Goal: Task Accomplishment & Management: Use online tool/utility

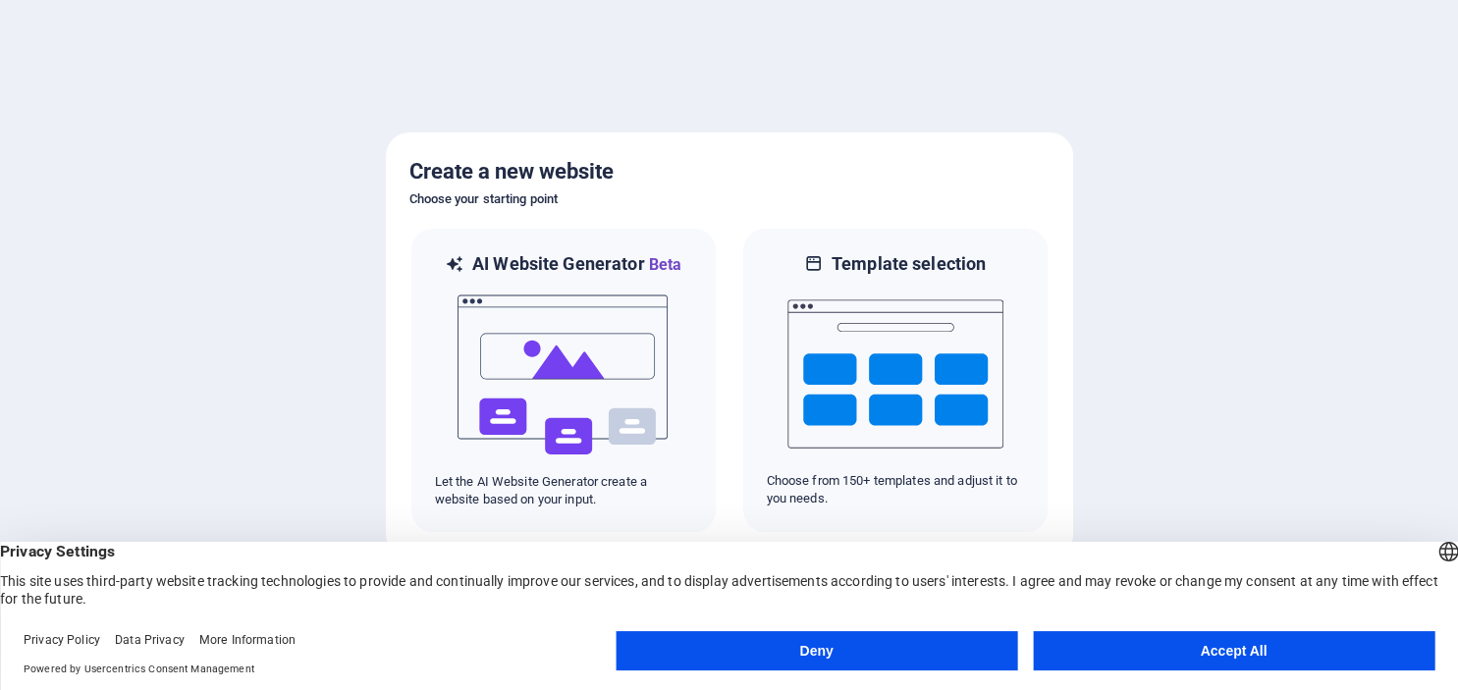
click at [1212, 650] on button "Accept All" at bounding box center [1234, 650] width 402 height 39
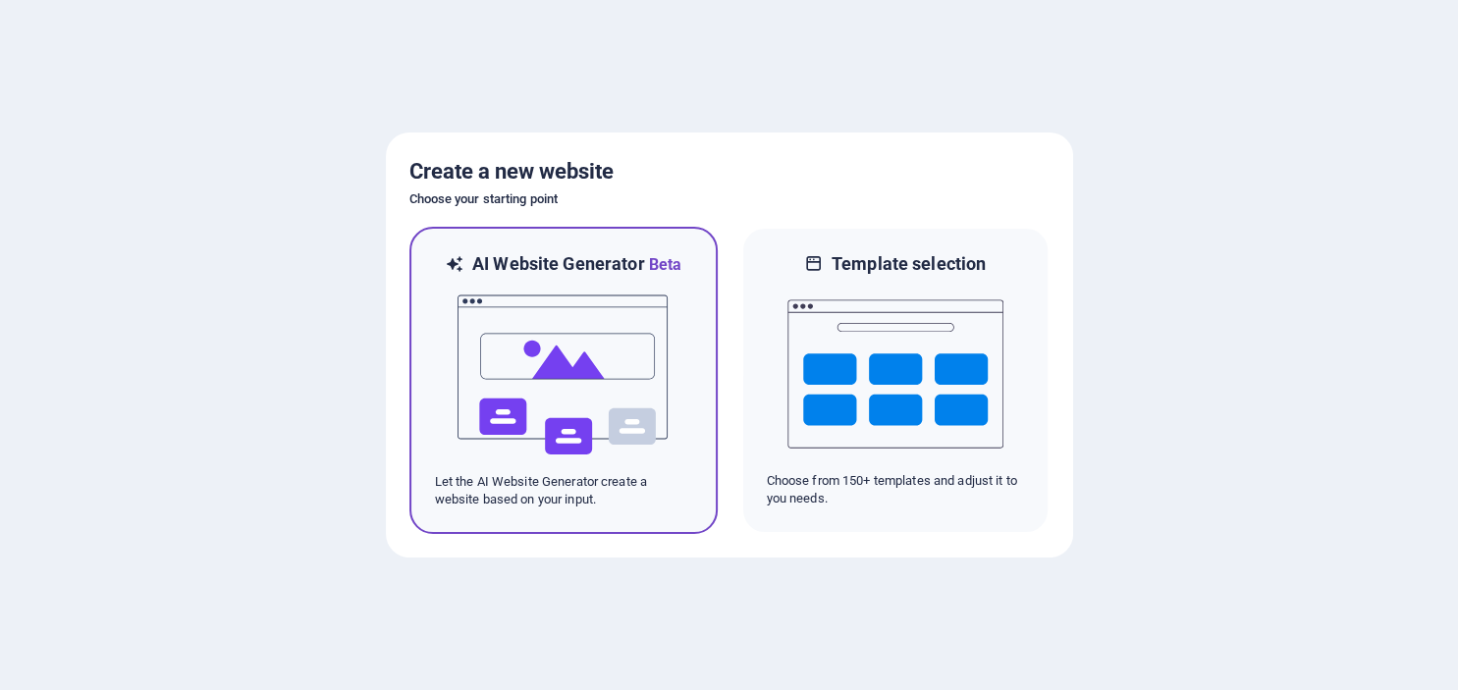
click at [567, 407] on img at bounding box center [564, 375] width 216 height 196
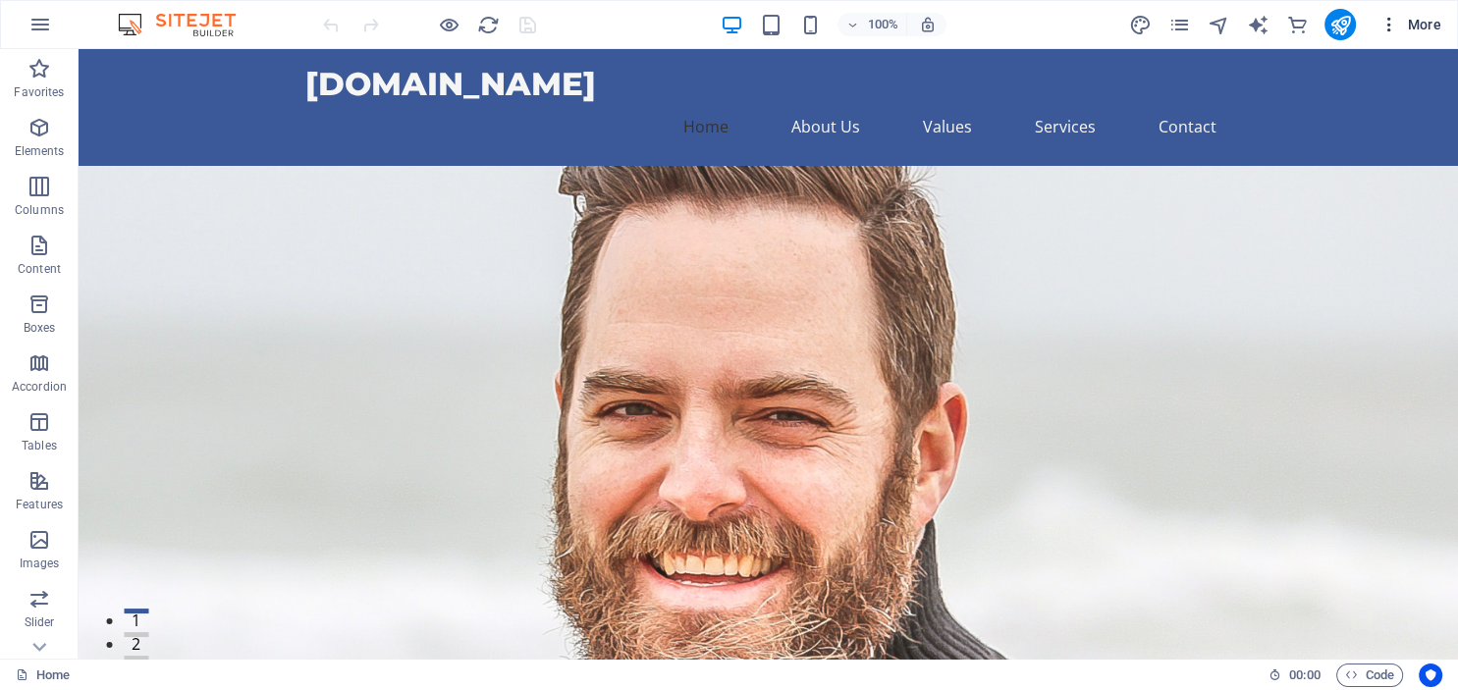
click at [1389, 24] on icon "button" at bounding box center [1390, 25] width 20 height 20
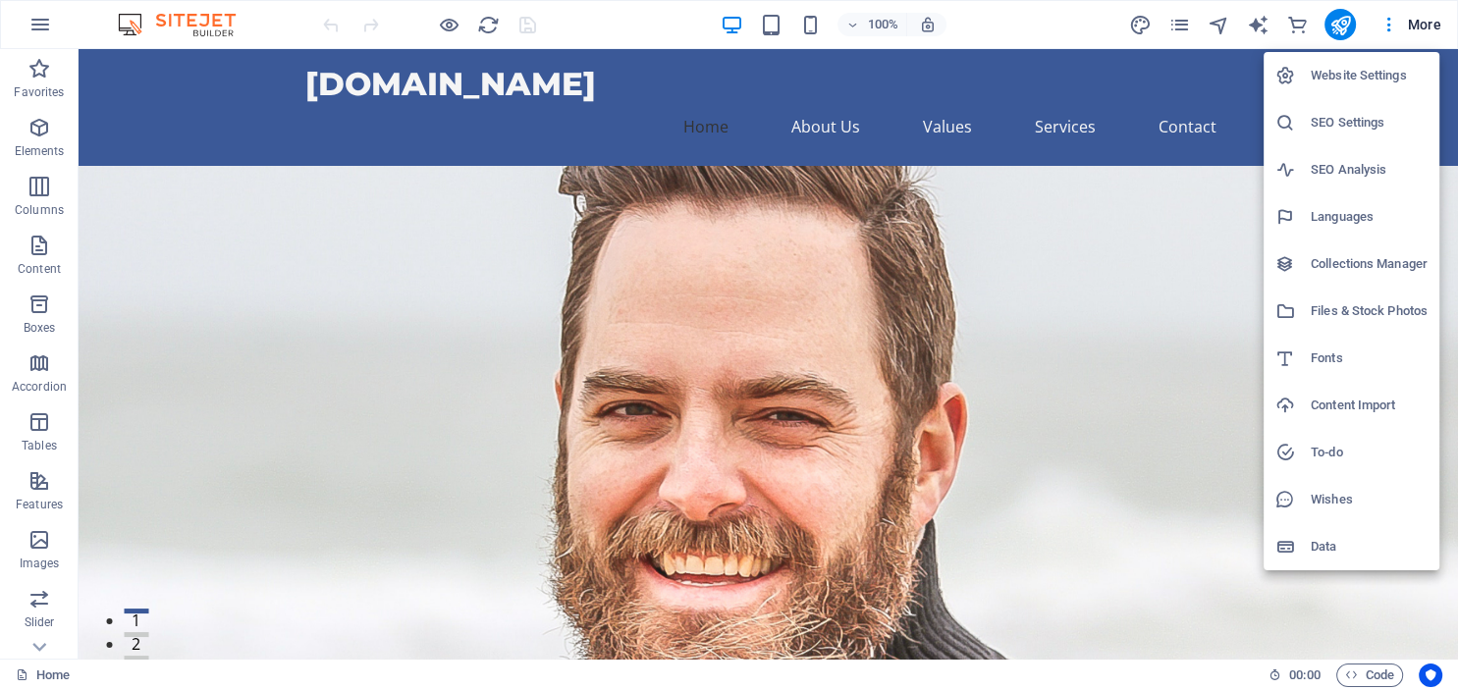
click at [804, 24] on div at bounding box center [729, 345] width 1458 height 690
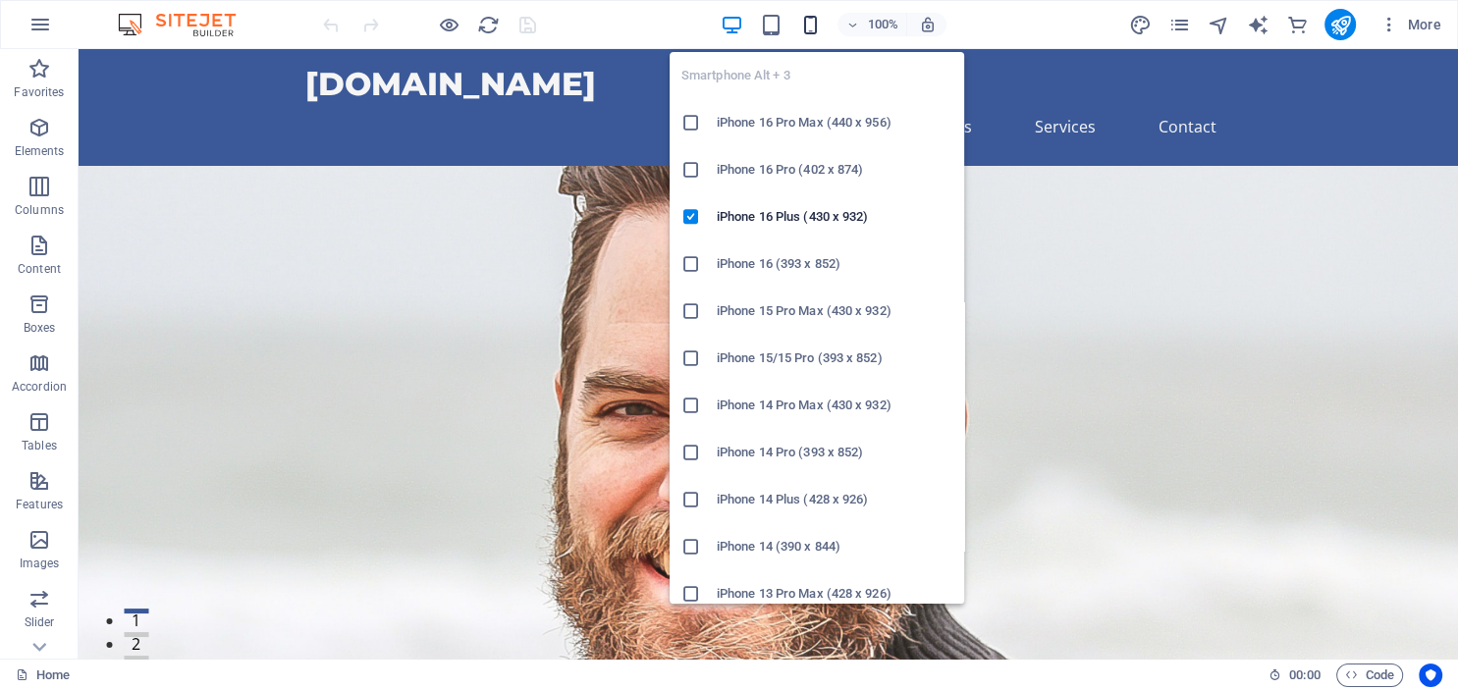
click at [807, 25] on icon "button" at bounding box center [810, 25] width 23 height 23
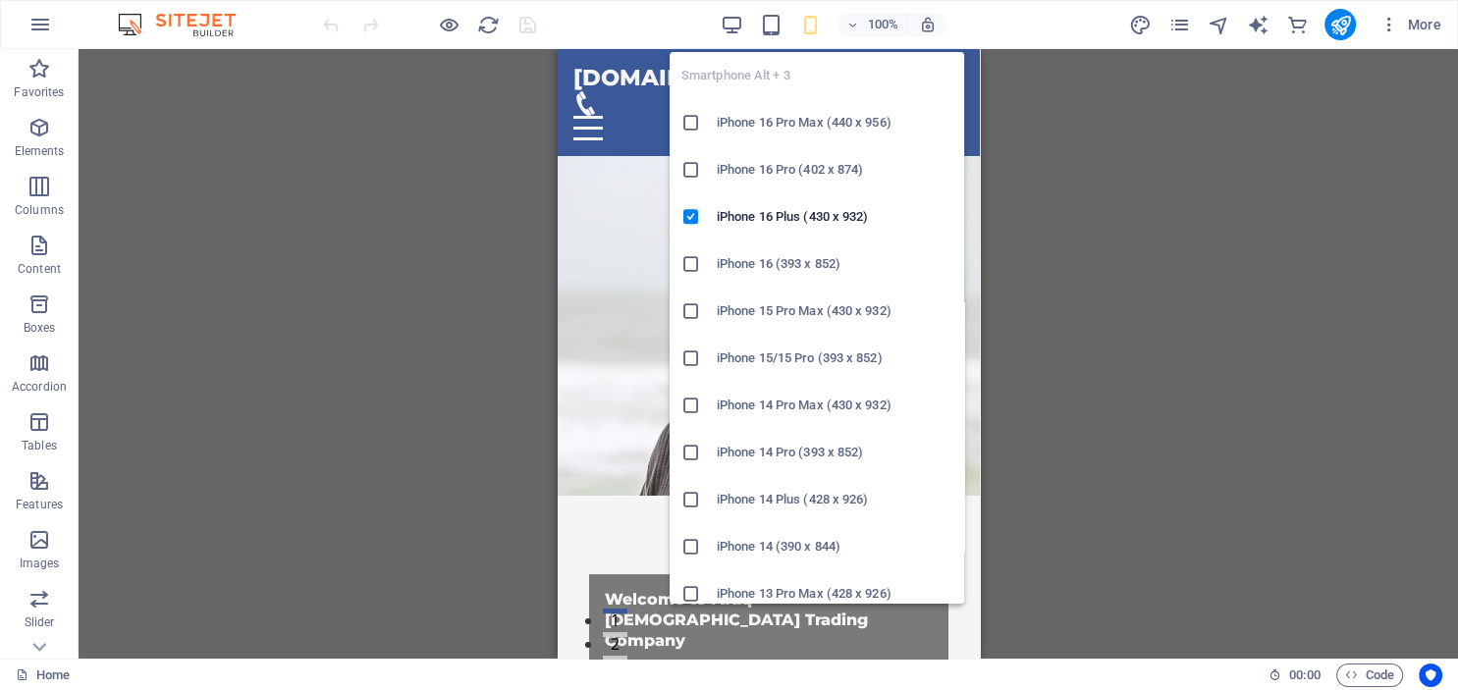
click at [805, 118] on h6 "iPhone 16 Pro Max (440 x 956)" at bounding box center [835, 123] width 236 height 24
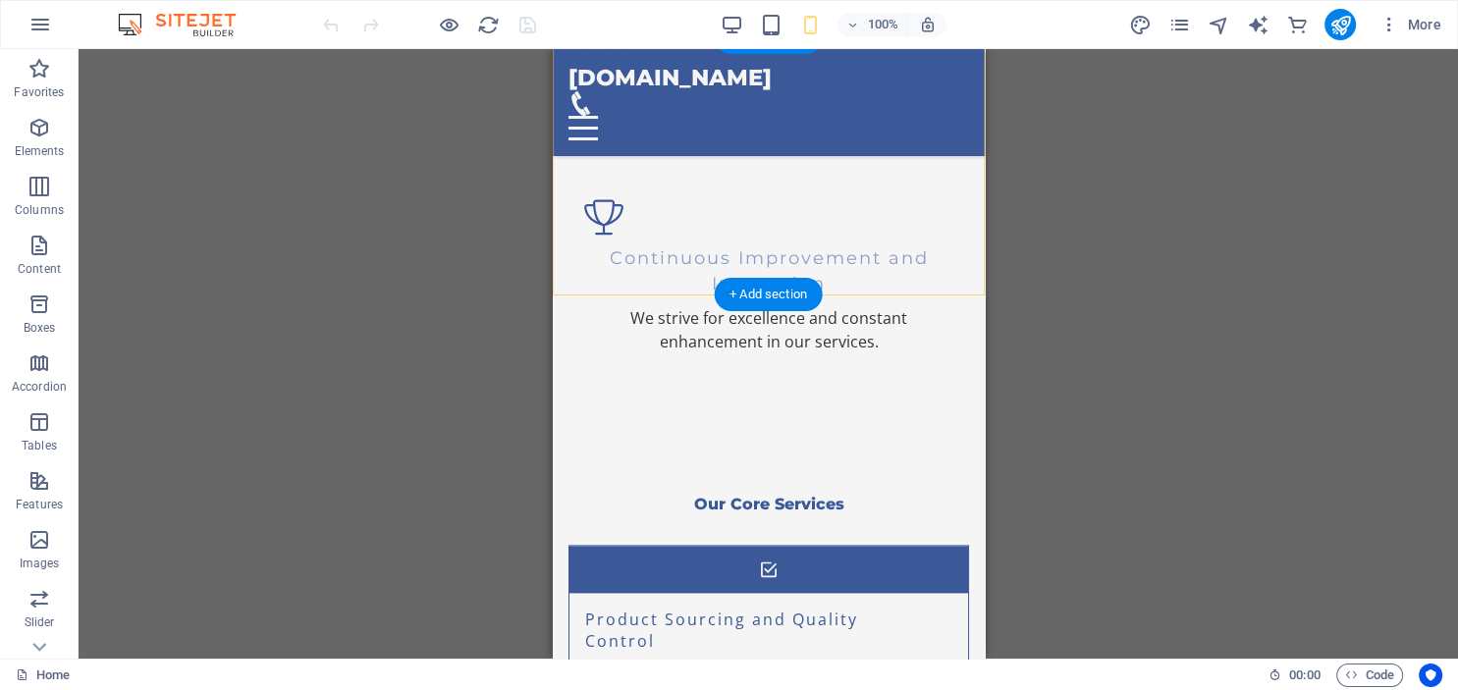
scroll to position [2977, 0]
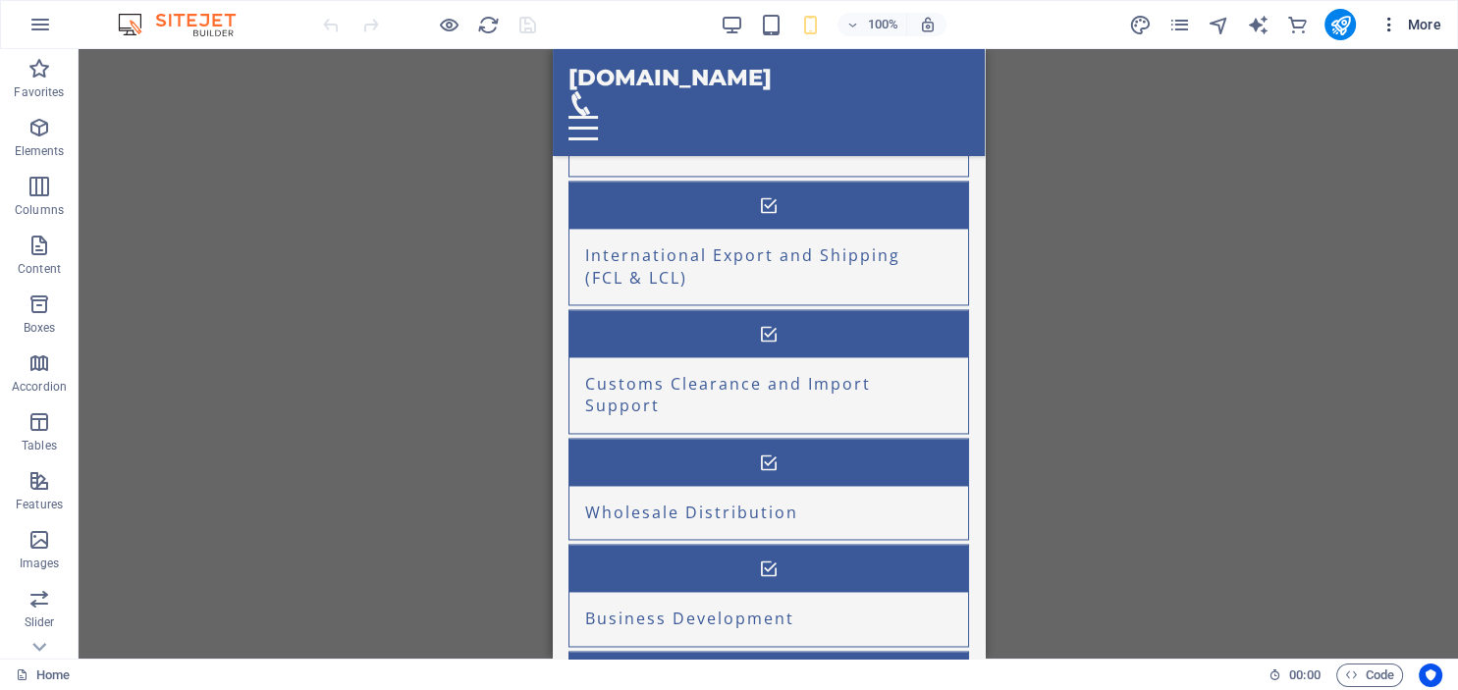
click at [1394, 26] on icon "button" at bounding box center [1390, 25] width 20 height 20
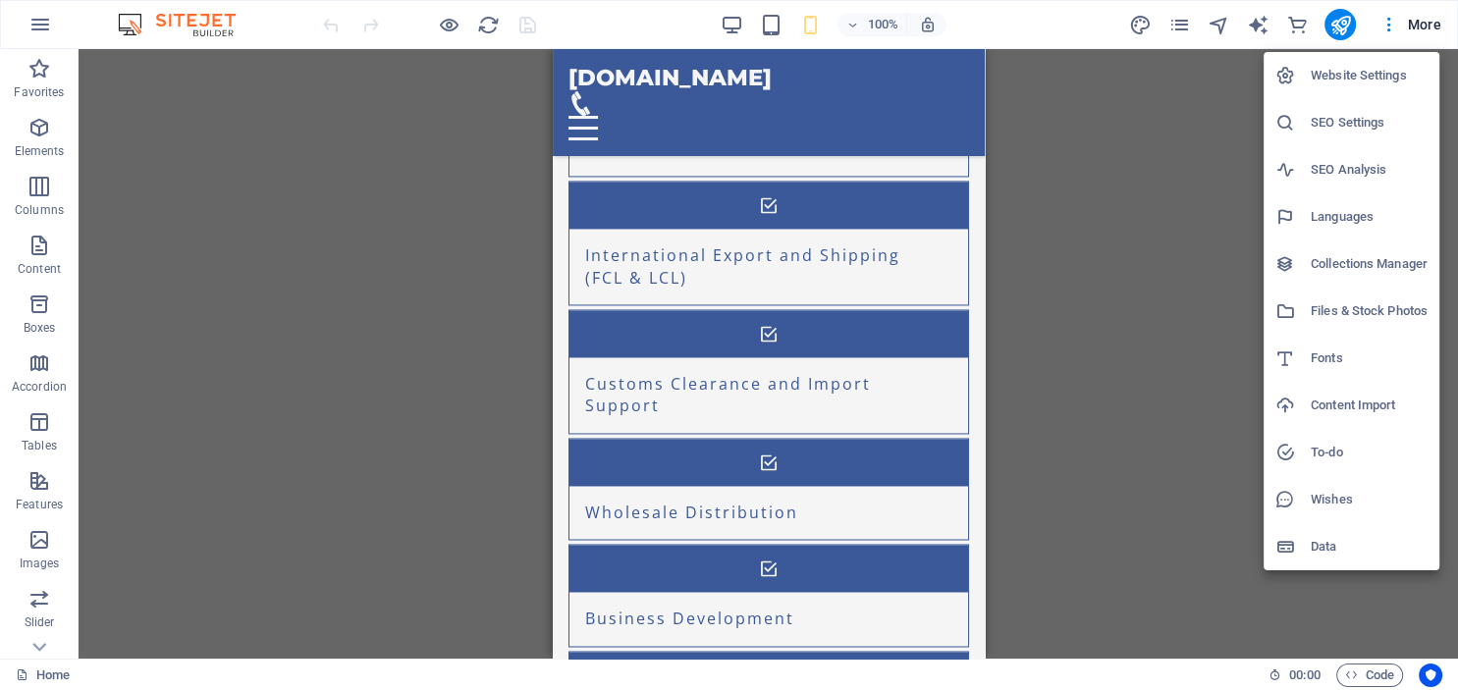
click at [1433, 20] on div at bounding box center [729, 345] width 1458 height 690
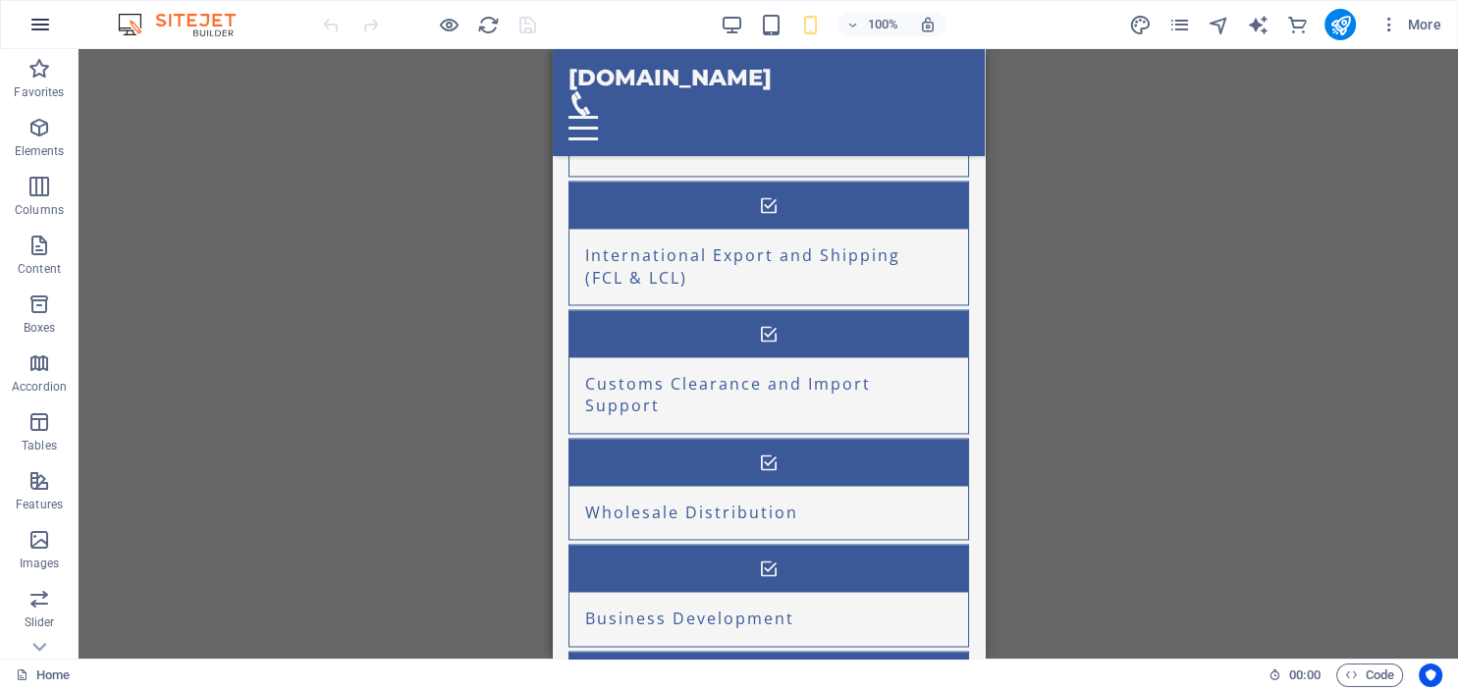
click at [38, 29] on icon "button" at bounding box center [40, 25] width 24 height 24
